Goal: Navigation & Orientation: Find specific page/section

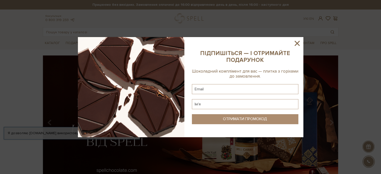
click at [301, 41] on sys-column-static at bounding box center [245, 87] width 117 height 100
click at [300, 42] on icon at bounding box center [297, 43] width 9 height 9
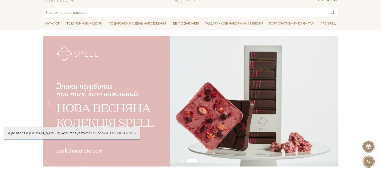
scroll to position [25, 0]
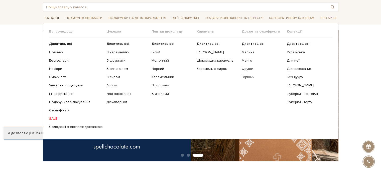
click at [46, 21] on link "Каталог" at bounding box center [52, 18] width 19 height 8
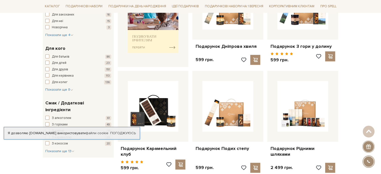
scroll to position [251, 0]
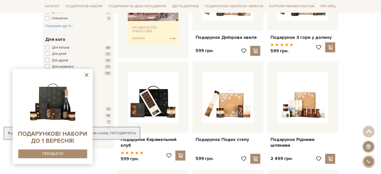
click at [85, 74] on icon at bounding box center [87, 75] width 4 height 4
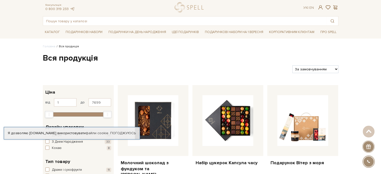
scroll to position [0, 0]
